Goal: Task Accomplishment & Management: Use online tool/utility

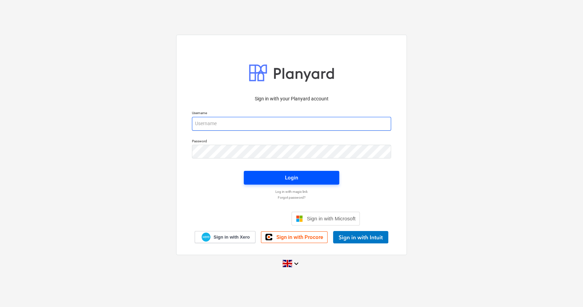
type input "[EMAIL_ADDRESS][PERSON_NAME][DOMAIN_NAME]"
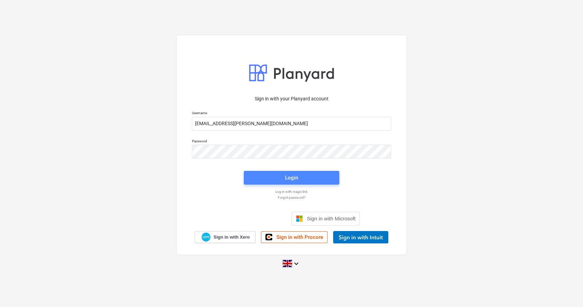
click at [305, 176] on span "Login" at bounding box center [291, 177] width 79 height 9
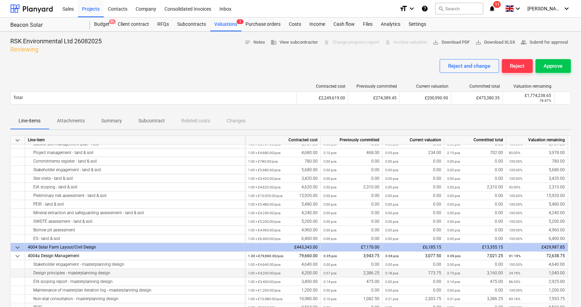
scroll to position [1374, 0]
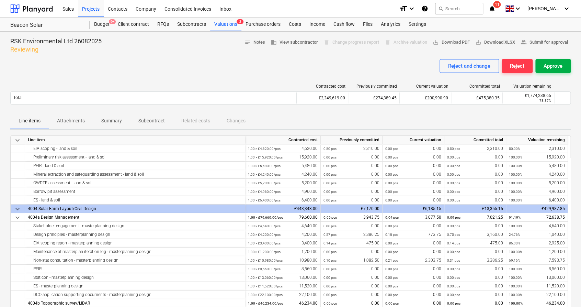
click at [558, 66] on div "Approve" at bounding box center [553, 66] width 19 height 9
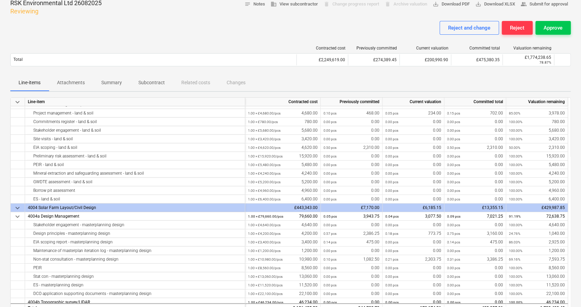
scroll to position [1336, 0]
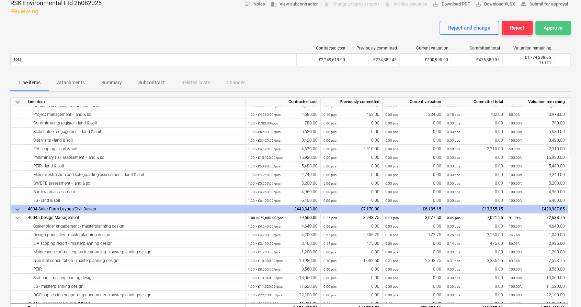
click at [563, 29] on button "Approve" at bounding box center [553, 28] width 35 height 14
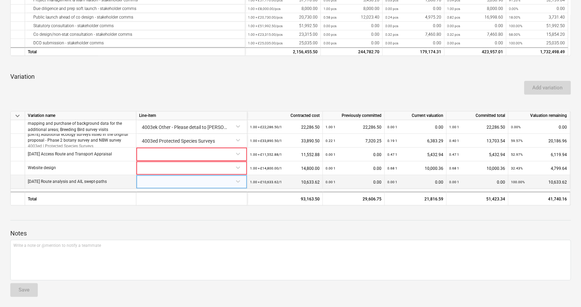
scroll to position [256, 0]
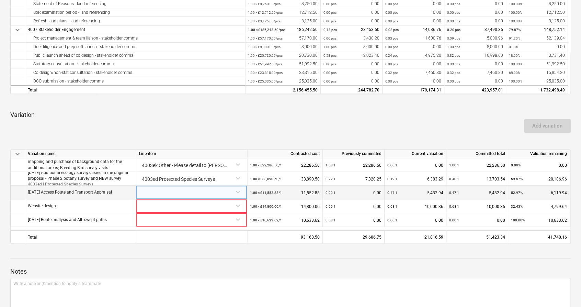
click at [238, 190] on div at bounding box center [191, 192] width 105 height 12
click at [289, 252] on div at bounding box center [290, 251] width 561 height 5
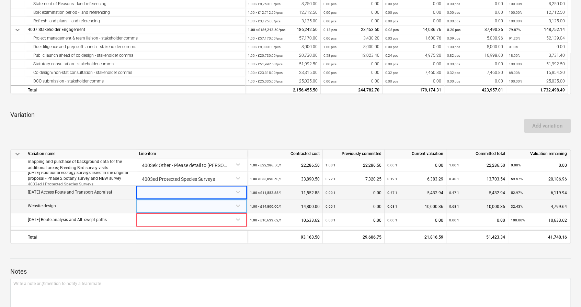
click at [239, 207] on div at bounding box center [191, 205] width 105 height 12
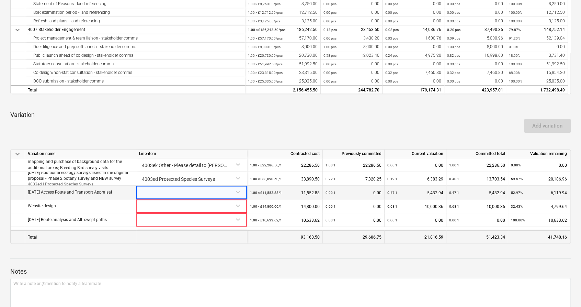
scroll to position [270, 0]
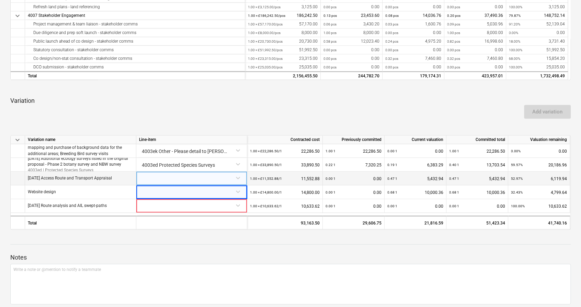
click at [283, 244] on div at bounding box center [290, 244] width 561 height 0
click at [241, 178] on div at bounding box center [191, 177] width 105 height 12
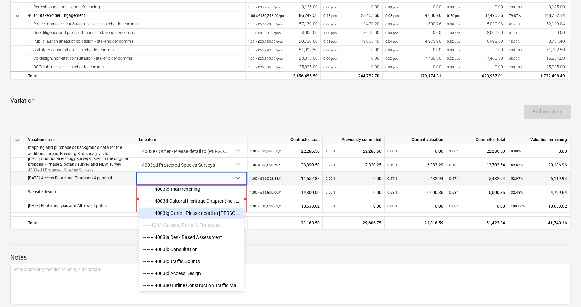
scroll to position [954, 0]
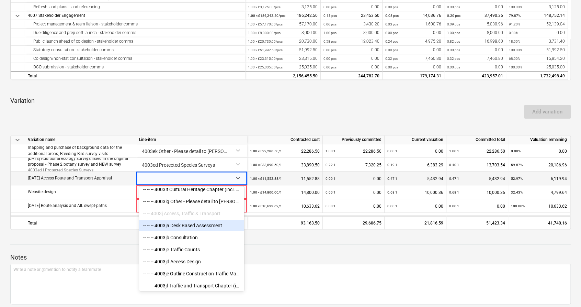
click at [209, 225] on div "-- -- -- 4003ja Desk Based Assessment" at bounding box center [191, 225] width 105 height 11
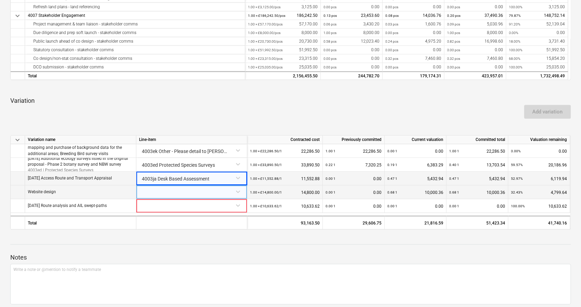
click at [237, 192] on div at bounding box center [191, 191] width 105 height 12
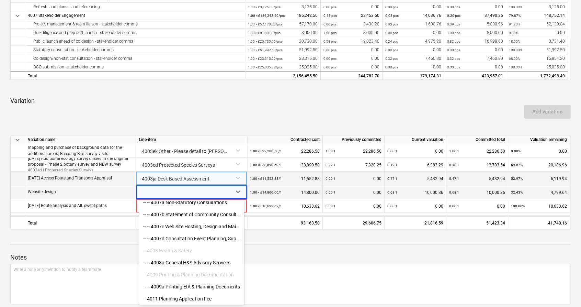
scroll to position [1374, 0]
click at [188, 227] on div "-- -- 4007c Web Site Hosting, Design and Maintenance" at bounding box center [191, 227] width 105 height 11
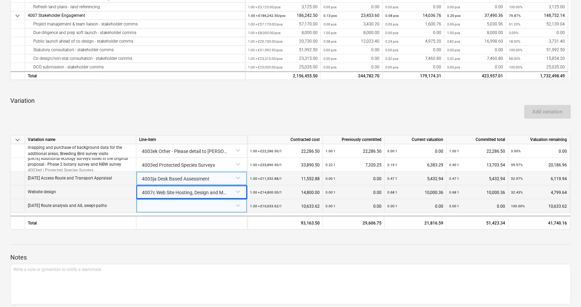
click at [239, 205] on div at bounding box center [191, 205] width 105 height 12
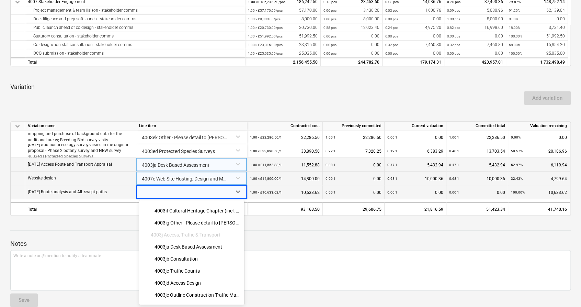
scroll to position [954, 0]
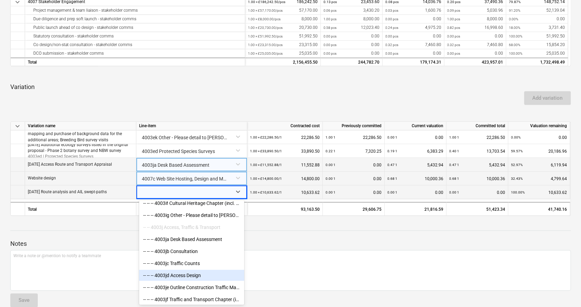
click at [199, 275] on div "-- -- -- 4003jd Access Design" at bounding box center [191, 274] width 105 height 11
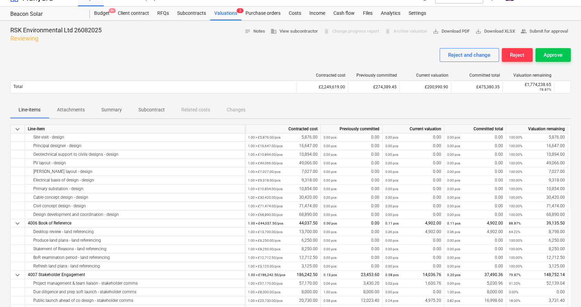
scroll to position [0, 0]
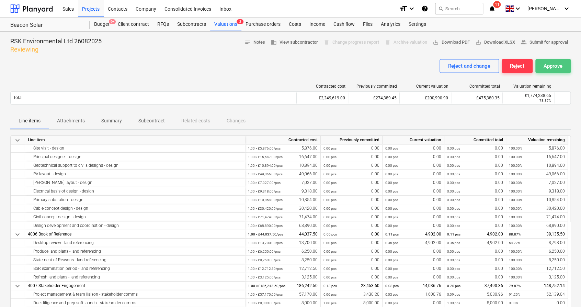
click at [556, 66] on div "Approve" at bounding box center [553, 66] width 19 height 9
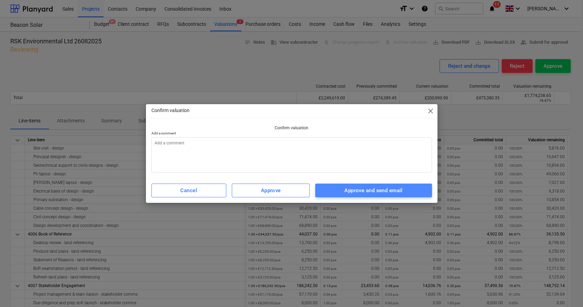
click at [366, 187] on div "Approve and send email" at bounding box center [374, 190] width 58 height 9
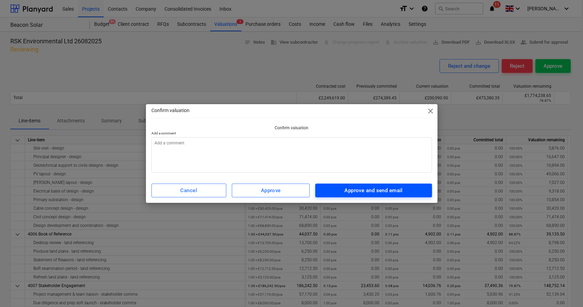
type textarea "x"
